Goal: Find specific page/section

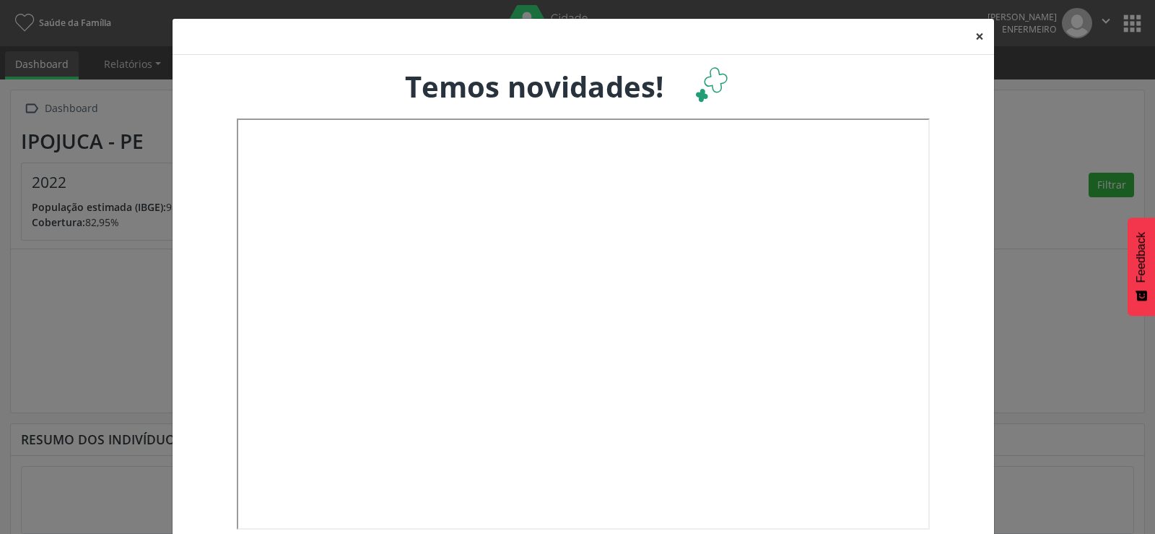
click at [981, 35] on button "×" at bounding box center [979, 36] width 29 height 35
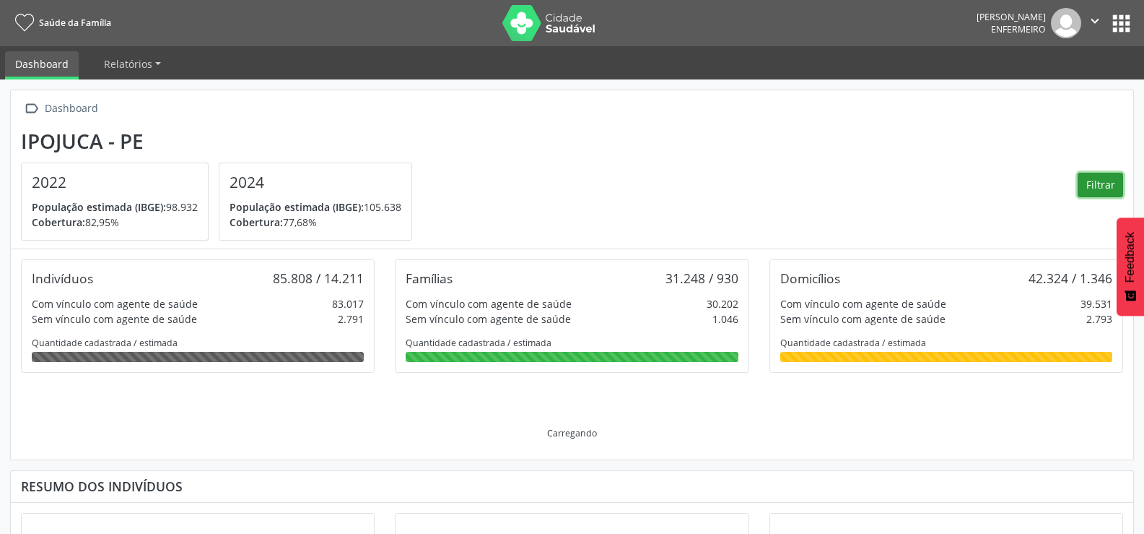
click at [1093, 187] on button "Filtrar" at bounding box center [1100, 185] width 45 height 25
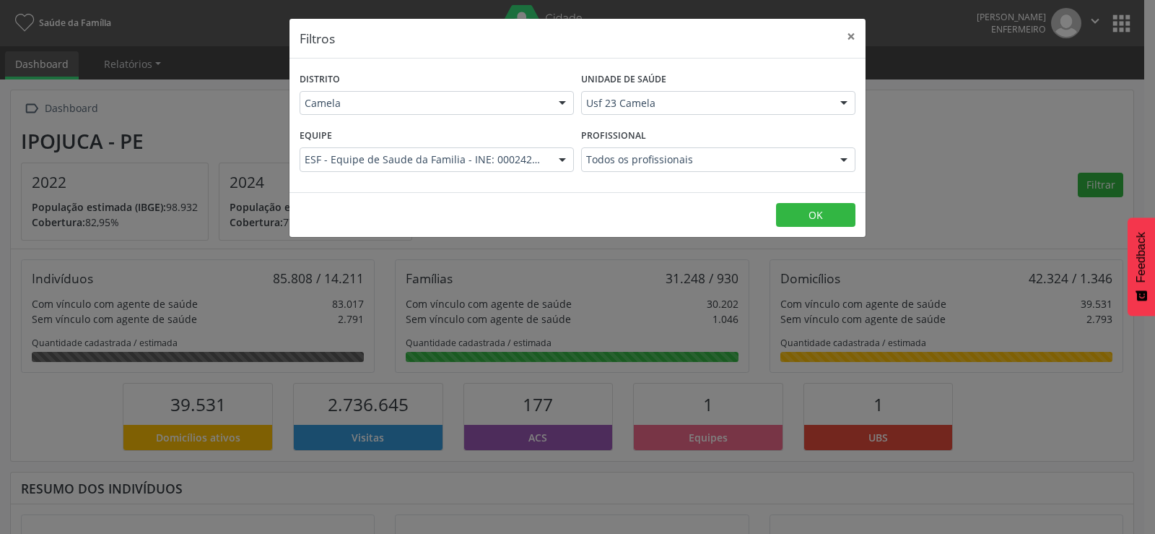
click at [840, 154] on div at bounding box center [844, 160] width 22 height 25
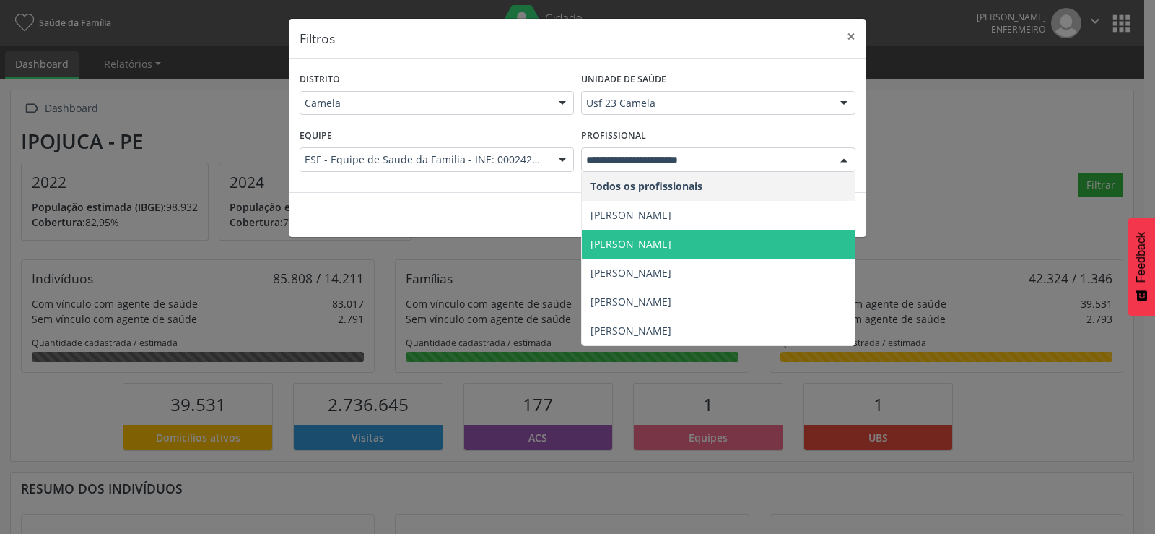
click at [664, 238] on span "[PERSON_NAME]" at bounding box center [631, 244] width 81 height 14
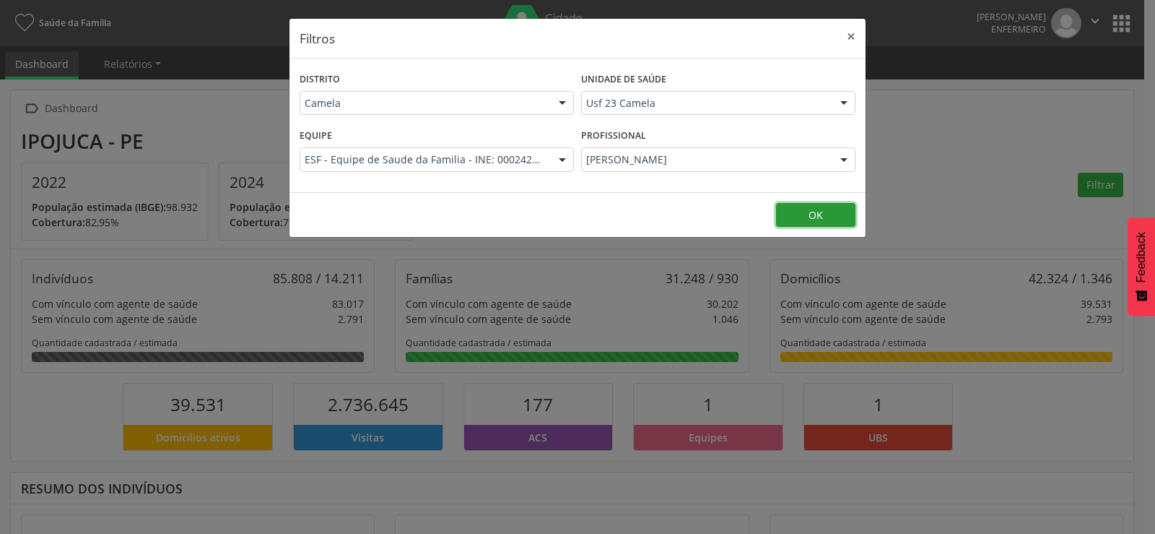
click at [804, 206] on button "OK" at bounding box center [815, 215] width 79 height 25
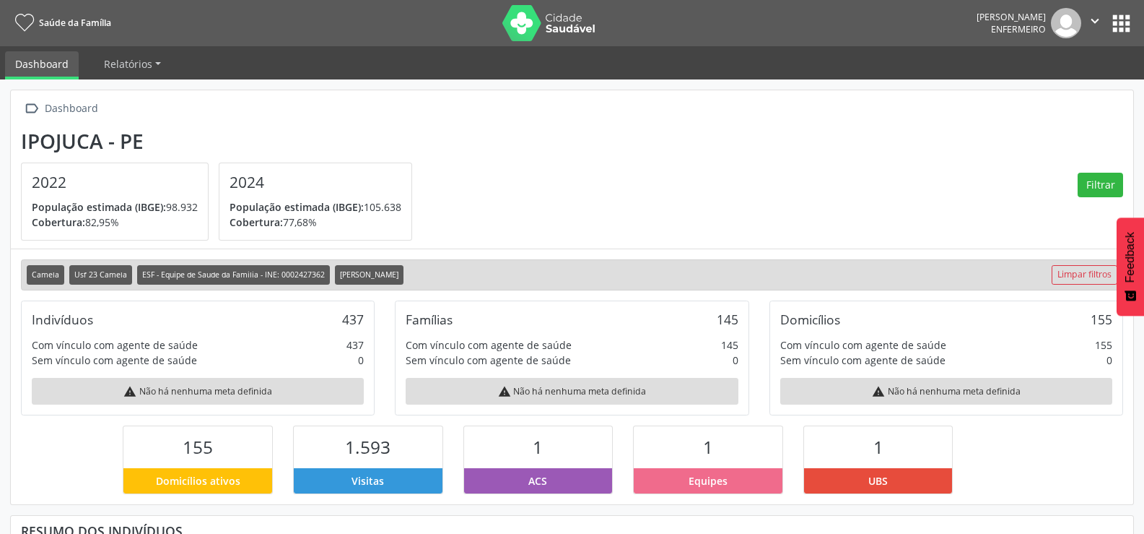
click at [1122, 26] on button "apps" at bounding box center [1121, 23] width 25 height 25
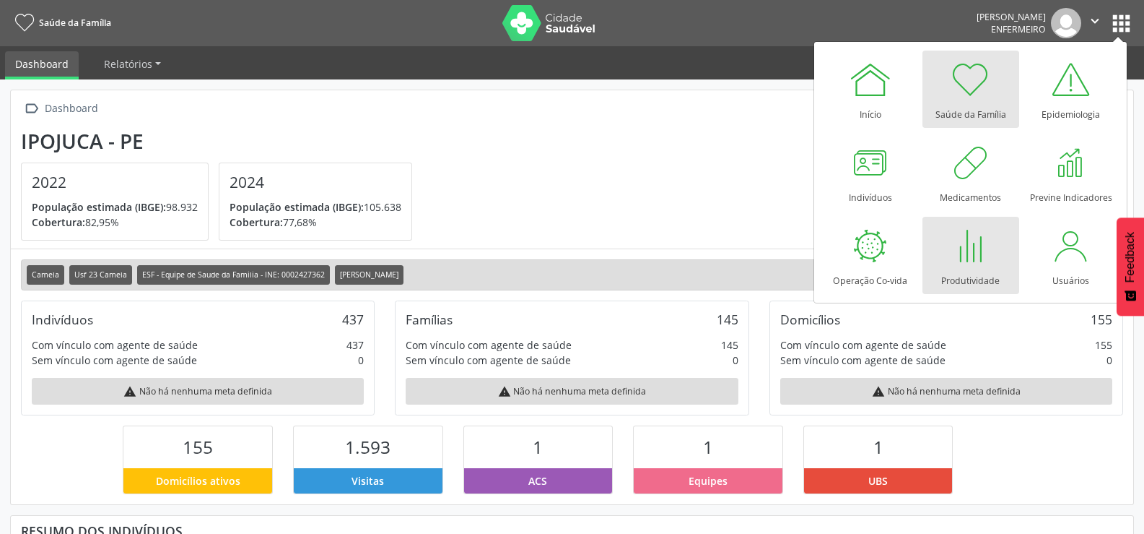
click at [972, 251] on div at bounding box center [971, 245] width 43 height 43
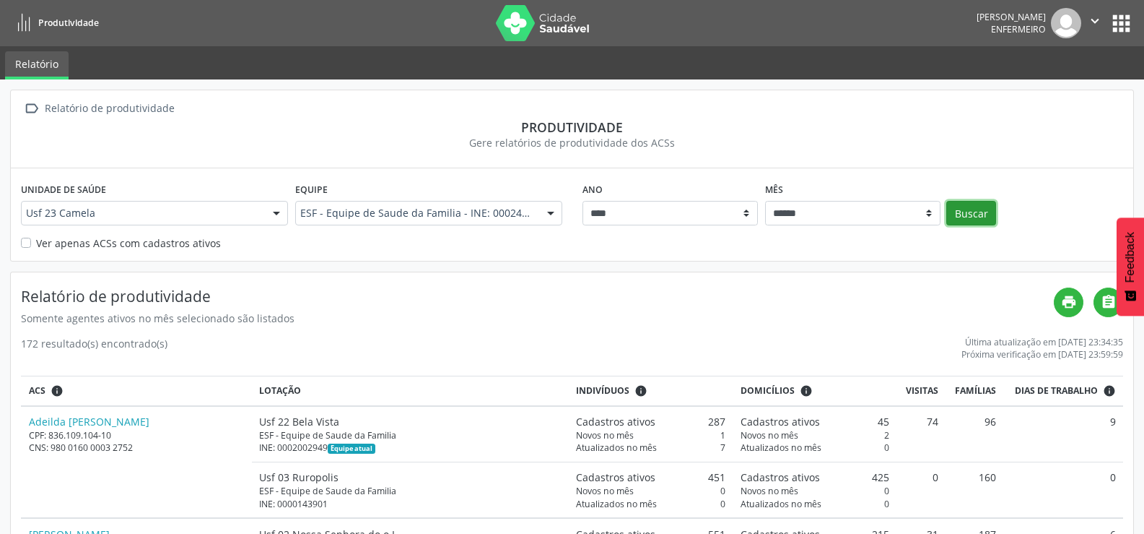
click at [976, 211] on button "Buscar" at bounding box center [972, 213] width 50 height 25
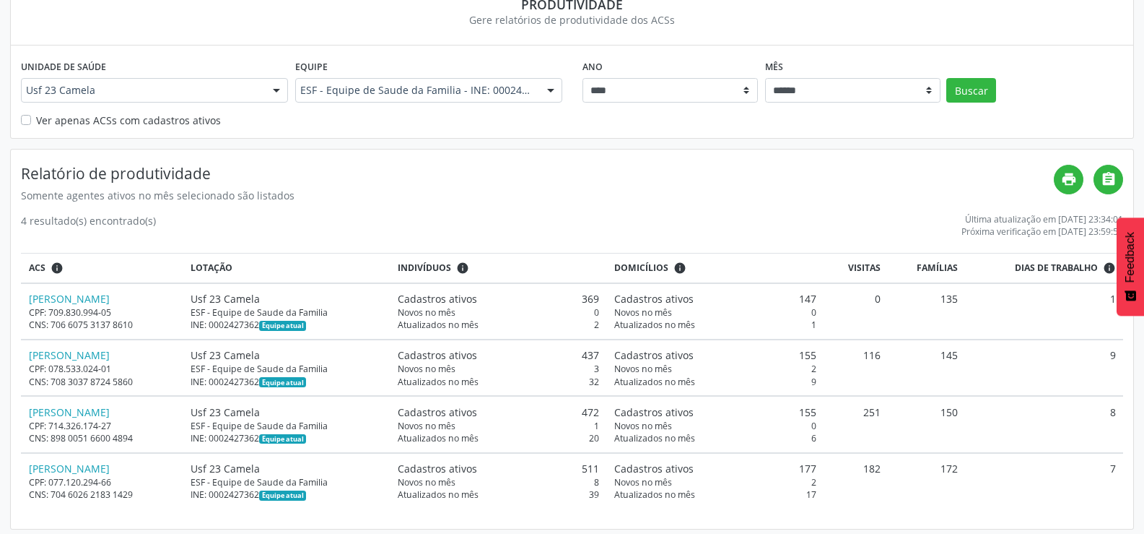
scroll to position [129, 0]
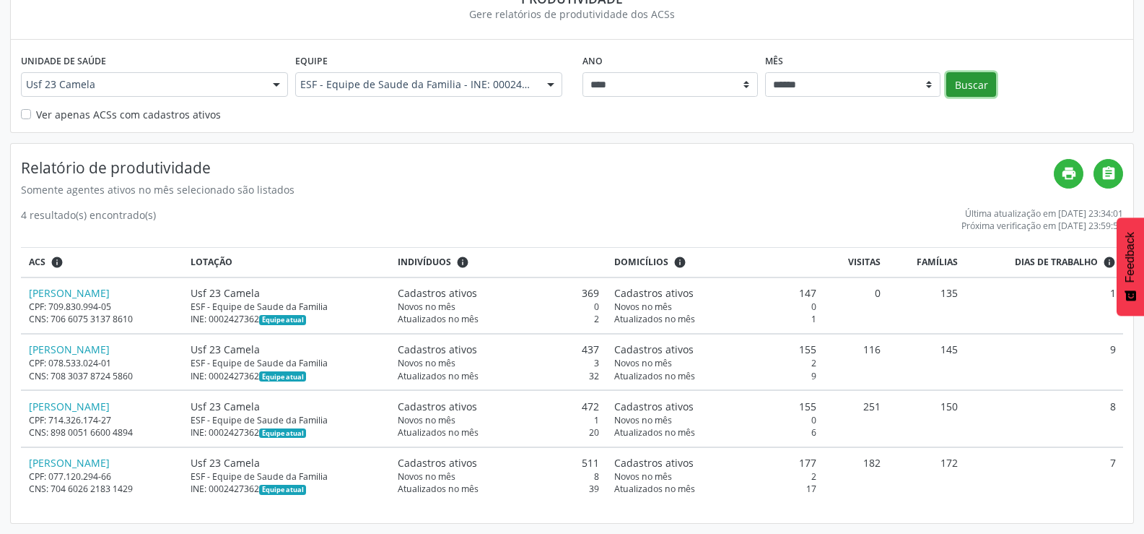
click at [978, 88] on button "Buscar" at bounding box center [972, 84] width 50 height 25
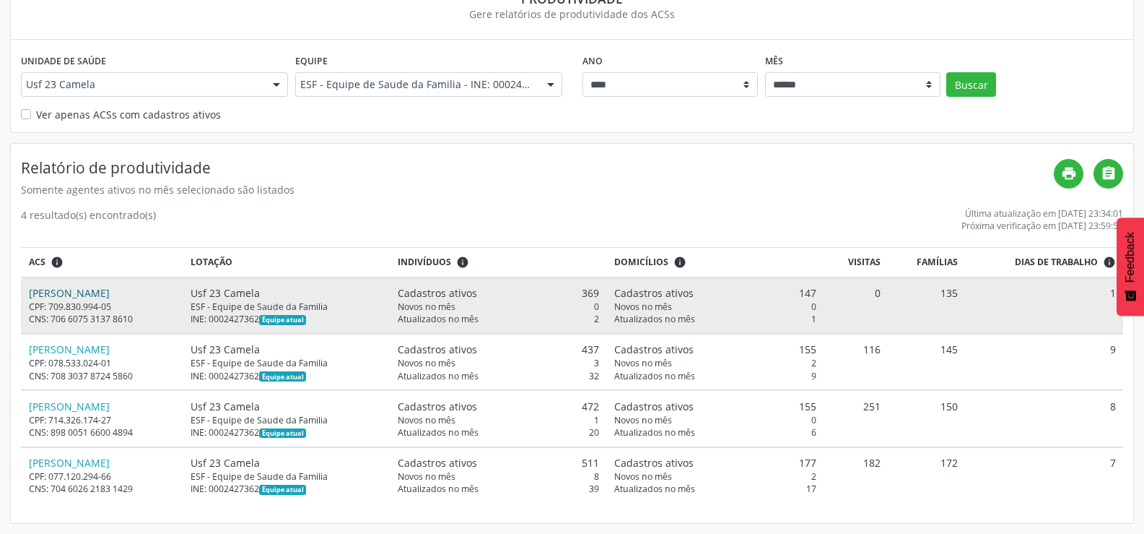
click at [110, 297] on link "[PERSON_NAME]" at bounding box center [69, 293] width 81 height 14
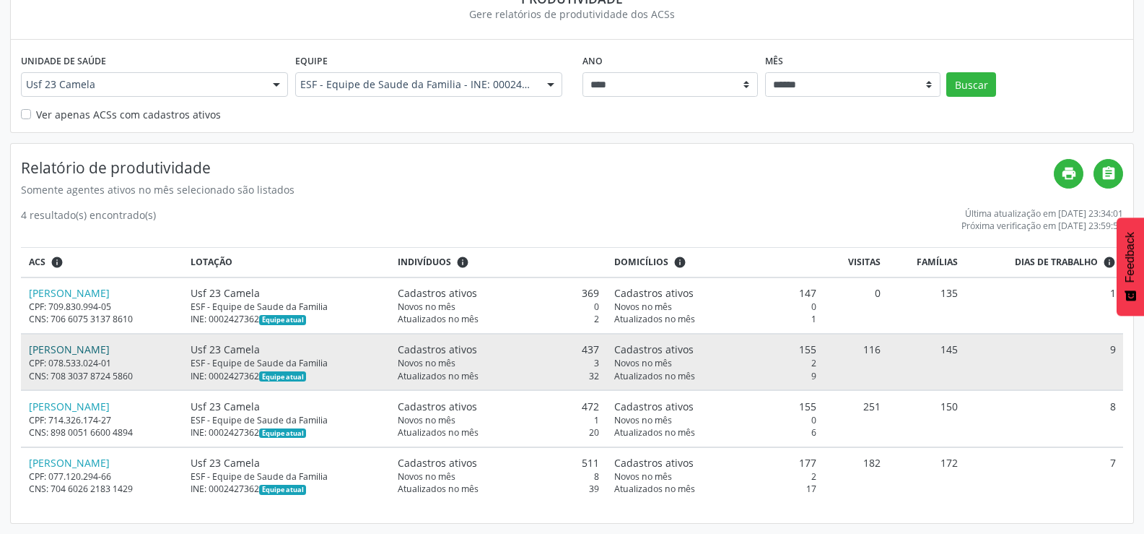
click at [107, 347] on link "[PERSON_NAME]" at bounding box center [69, 349] width 81 height 14
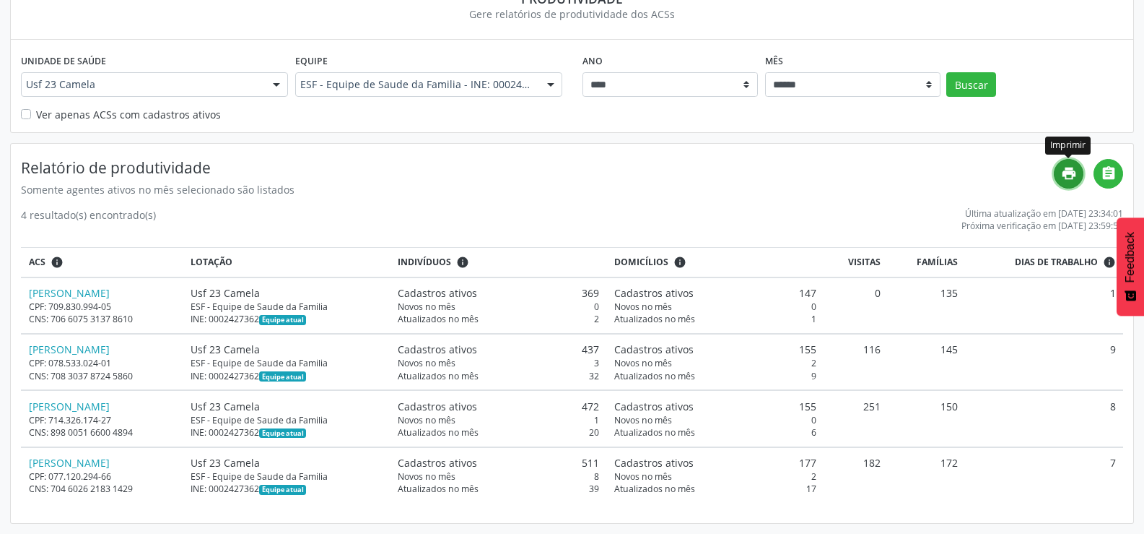
click at [1077, 165] on icon "print" at bounding box center [1069, 173] width 16 height 16
